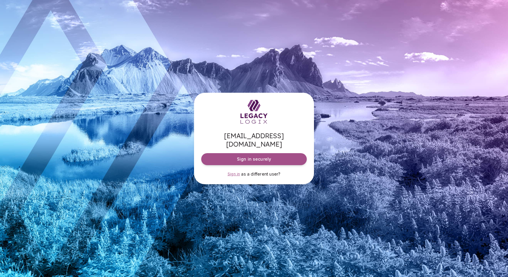
click at [233, 172] on span "Sign in" at bounding box center [233, 174] width 13 height 4
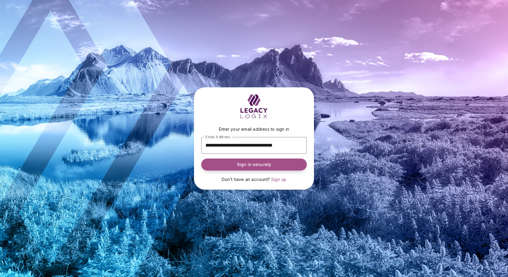
click at [252, 165] on span "Sign in securely" at bounding box center [254, 165] width 34 height 6
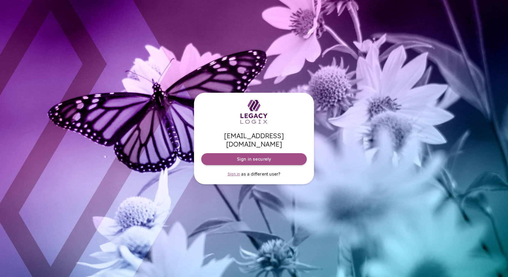
click at [235, 172] on span "Sign in" at bounding box center [233, 174] width 13 height 4
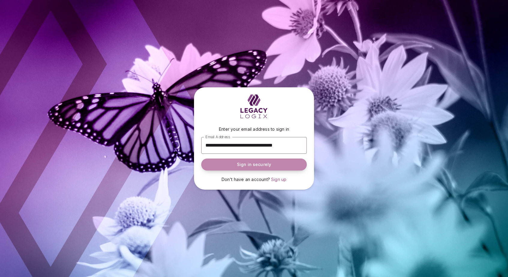
click at [245, 164] on span "Sign in securely" at bounding box center [254, 165] width 34 height 6
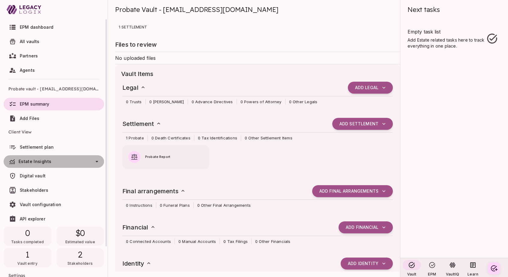
click at [27, 160] on span "Estate Insights" at bounding box center [35, 161] width 33 height 5
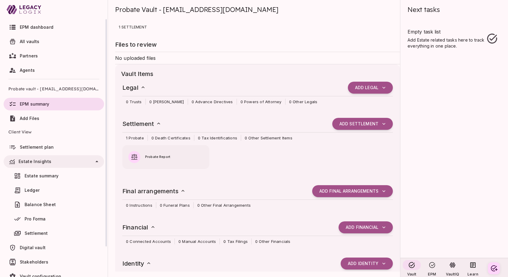
click at [33, 190] on span "Ledger" at bounding box center [32, 190] width 15 height 5
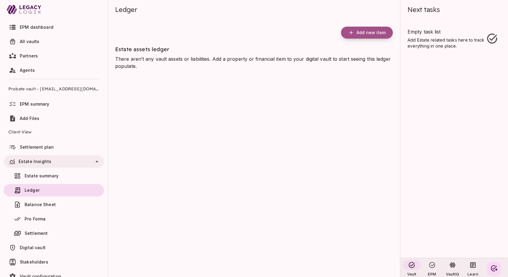
click at [369, 36] on button "Add new item" at bounding box center [367, 33] width 52 height 12
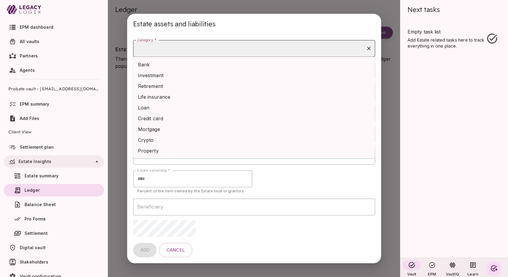
click at [208, 46] on input "Category *" at bounding box center [249, 48] width 227 height 11
click at [170, 77] on li "Investment" at bounding box center [254, 75] width 242 height 11
type input "**********"
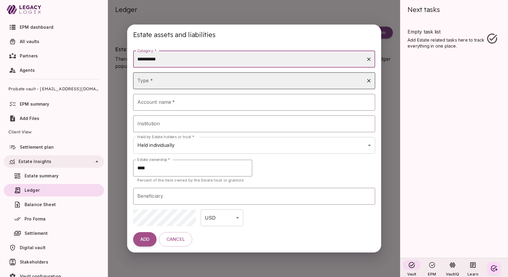
click at [168, 82] on input "Type *" at bounding box center [249, 80] width 227 height 11
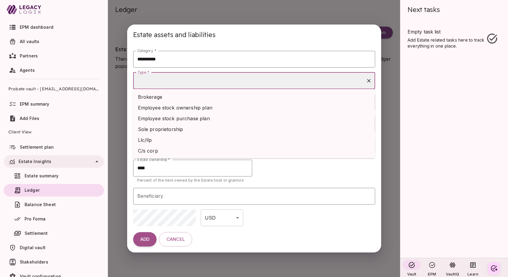
click at [164, 124] on li "Sole proprietorship" at bounding box center [254, 129] width 242 height 11
type input "**********"
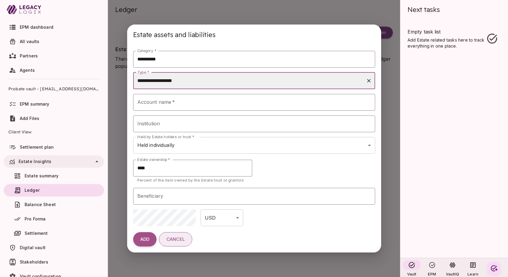
click at [180, 241] on span "Cancel" at bounding box center [175, 240] width 18 height 6
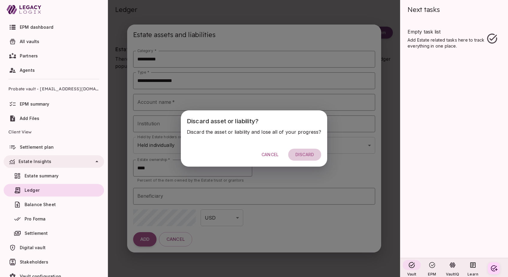
click at [304, 155] on span "Discard" at bounding box center [304, 154] width 19 height 5
